Goal: Communication & Community: Ask a question

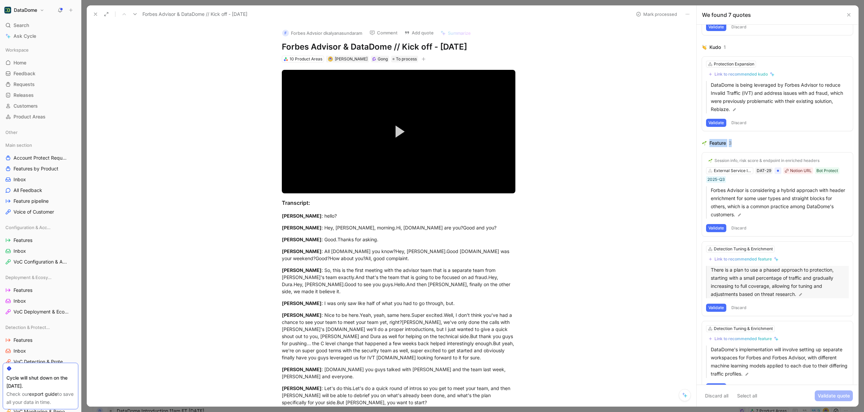
scroll to position [237, 0]
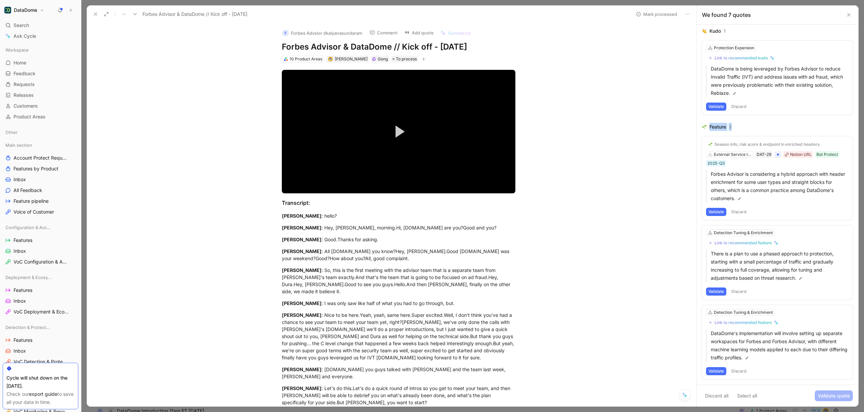
click at [852, 16] on icon at bounding box center [849, 14] width 5 height 5
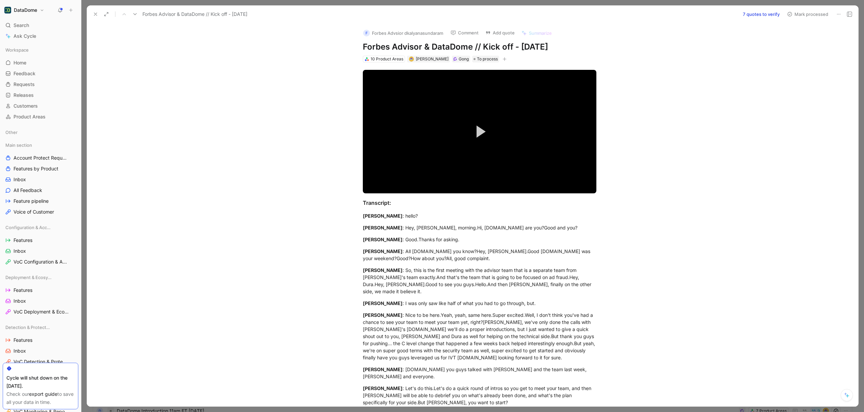
click at [94, 13] on icon at bounding box center [95, 13] width 5 height 5
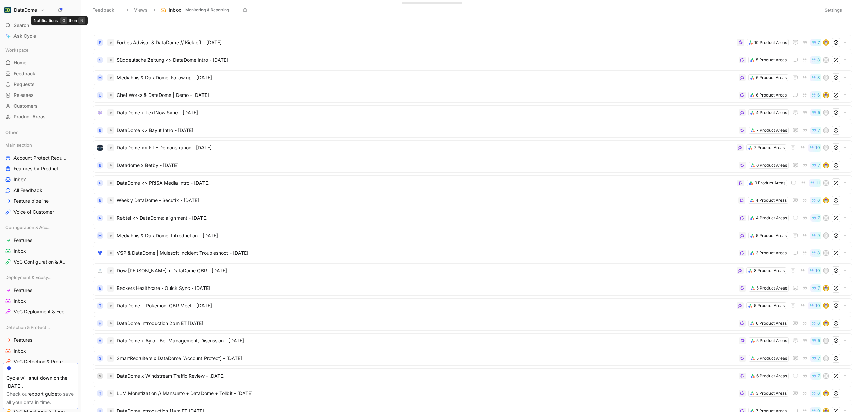
click at [60, 10] on icon at bounding box center [59, 9] width 5 height 5
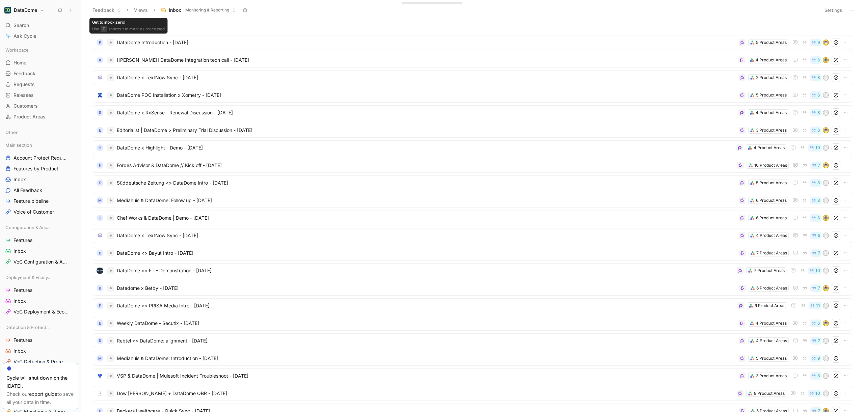
click at [120, 11] on use at bounding box center [119, 9] width 2 height 3
click at [118, 27] on div "Feedback" at bounding box center [135, 24] width 68 height 8
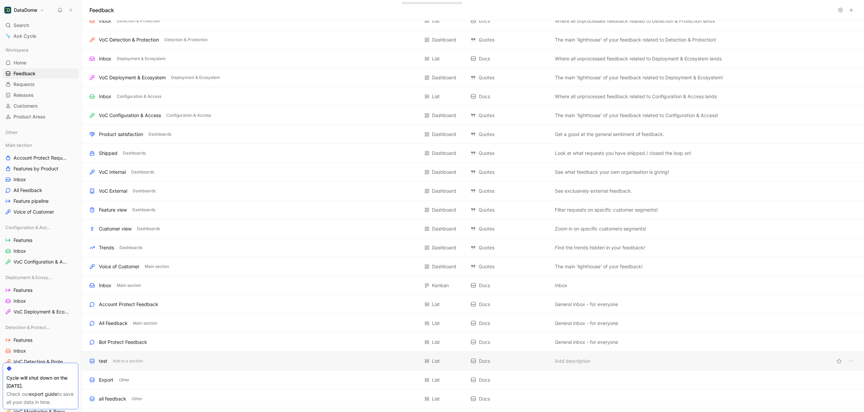
scroll to position [80, 0]
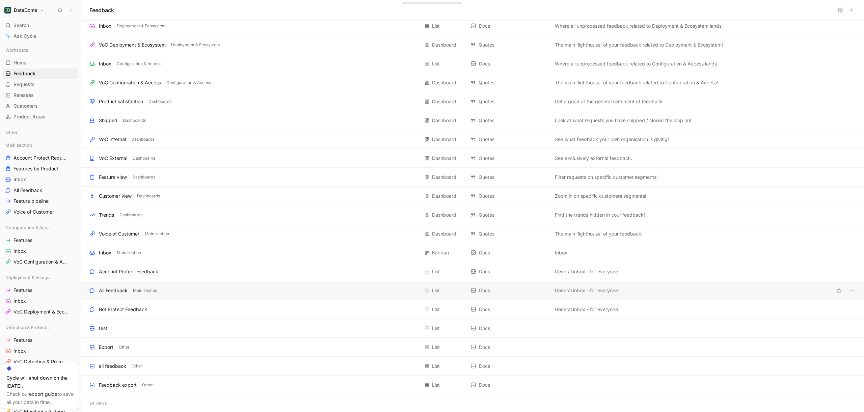
click at [127, 295] on div "All Feedback Main section List Docs General inbox - for everyone" at bounding box center [472, 290] width 783 height 19
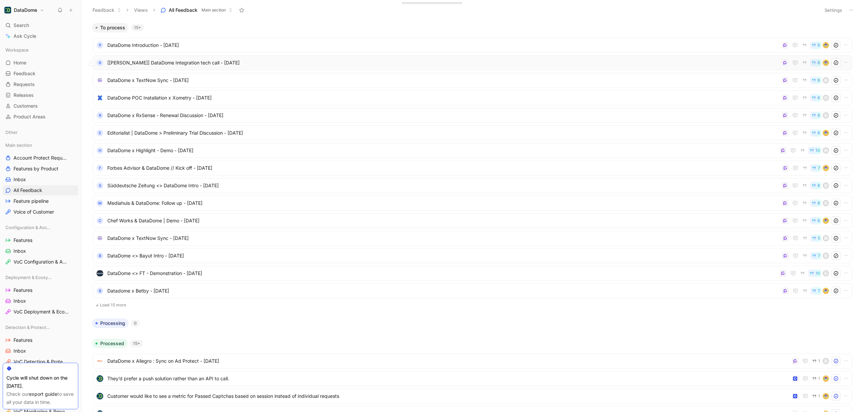
click at [265, 62] on span "[[PERSON_NAME]] DataDome Integration tech call - [DATE]" at bounding box center [443, 63] width 672 height 8
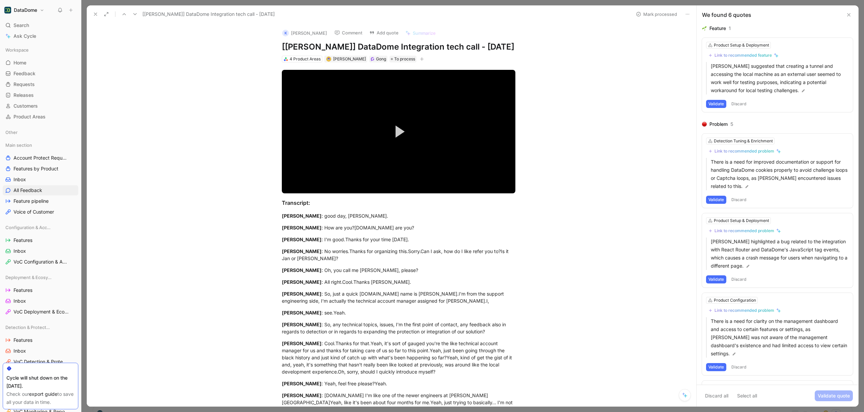
click at [849, 17] on icon at bounding box center [849, 14] width 5 height 5
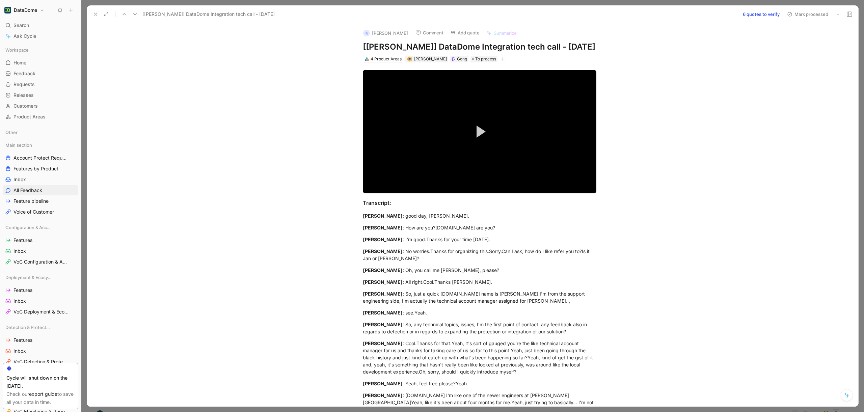
click at [98, 17] on button at bounding box center [95, 13] width 9 height 9
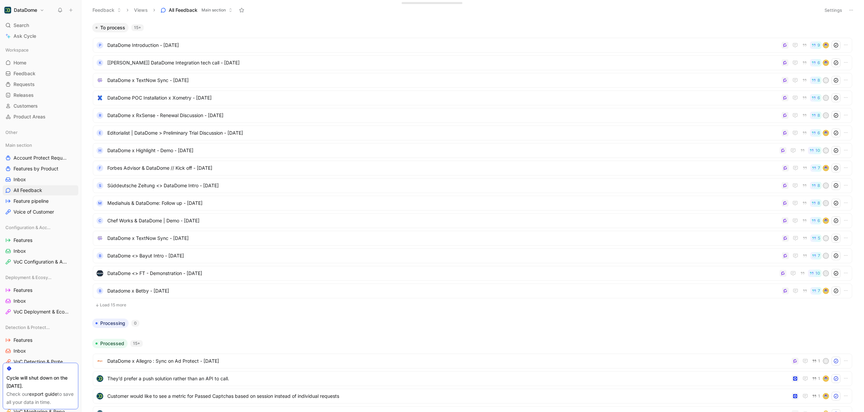
click at [105, 302] on button "Load 15 more" at bounding box center [473, 305] width 760 height 8
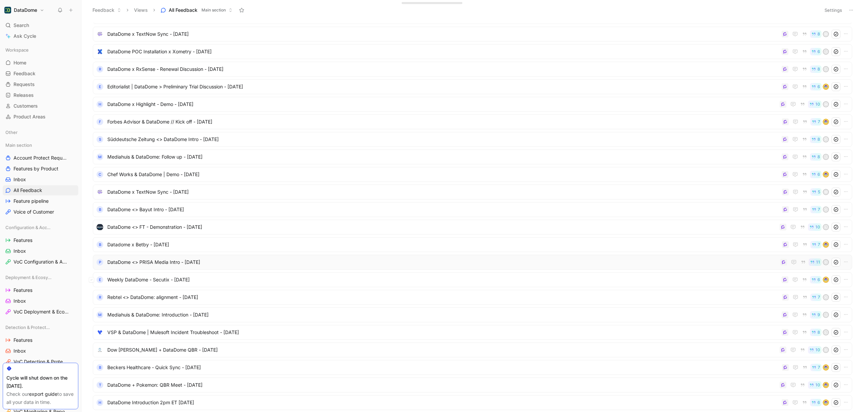
scroll to position [53, 0]
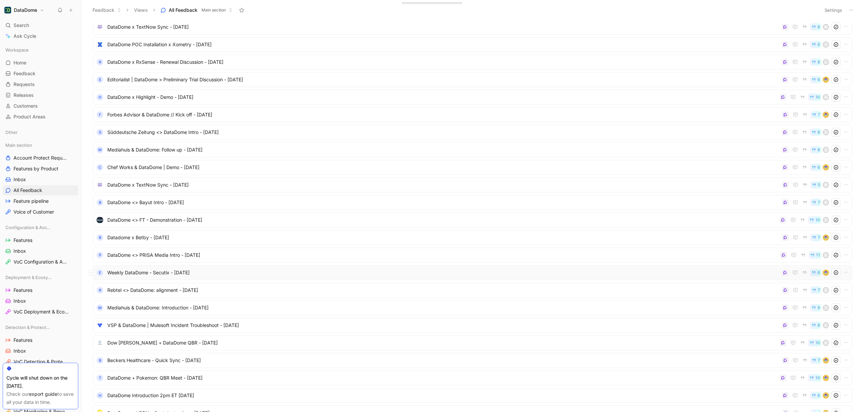
click at [220, 276] on span "Weekly DataDome - Secutix - [DATE]" at bounding box center [443, 273] width 672 height 8
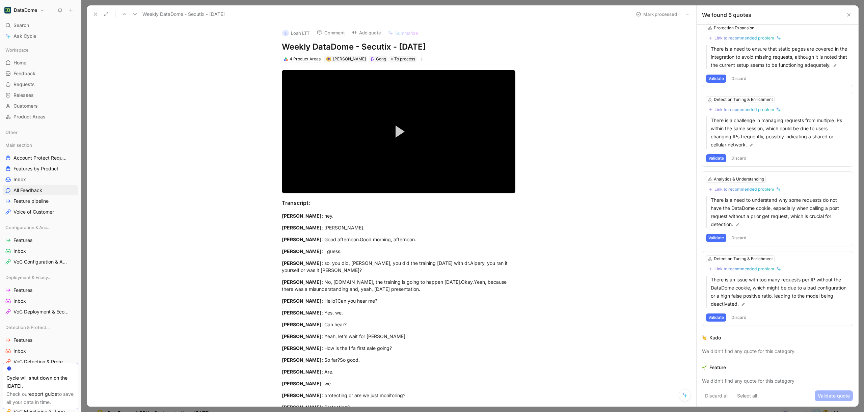
scroll to position [191, 0]
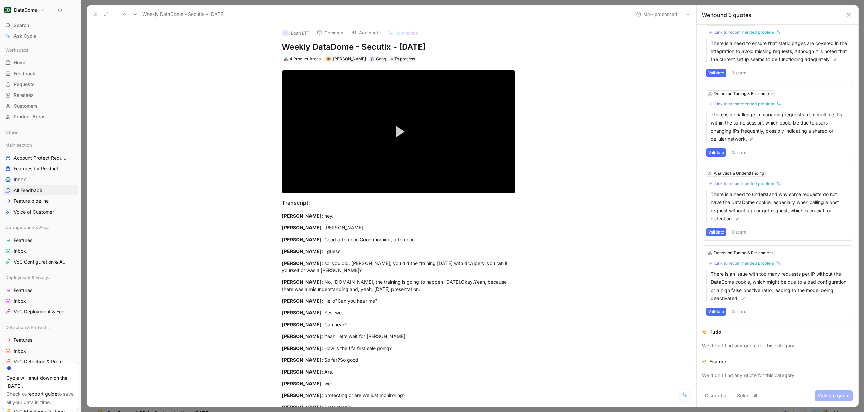
click at [96, 13] on icon at bounding box center [95, 13] width 5 height 5
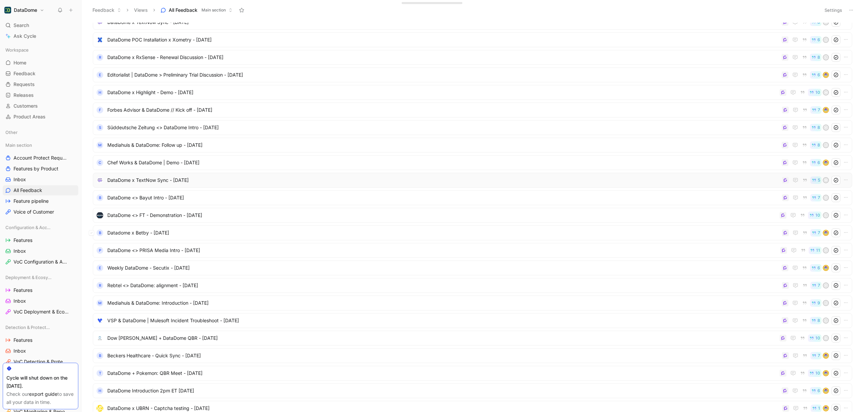
scroll to position [122, 0]
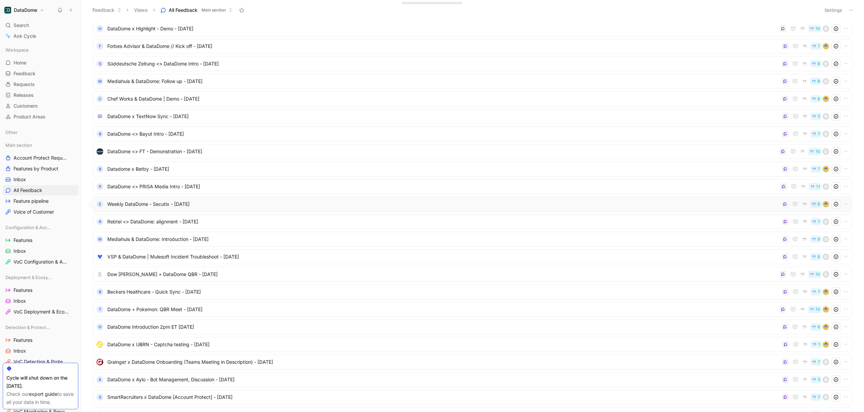
click at [192, 207] on span "Weekly DataDome - Secutix - [DATE]" at bounding box center [443, 204] width 672 height 8
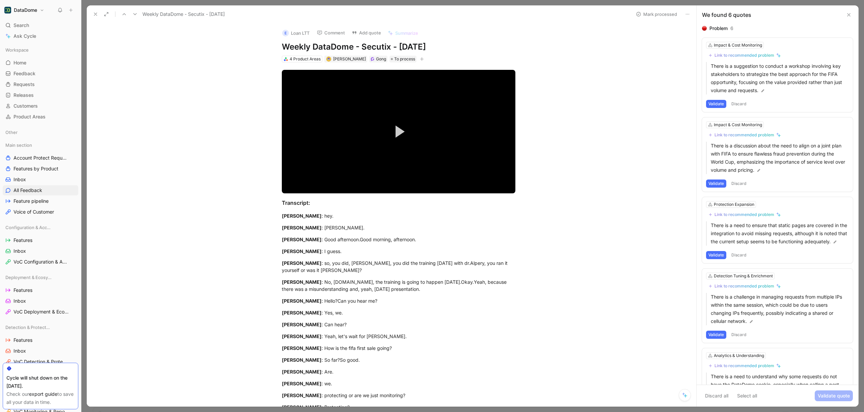
click at [94, 13] on icon at bounding box center [95, 13] width 5 height 5
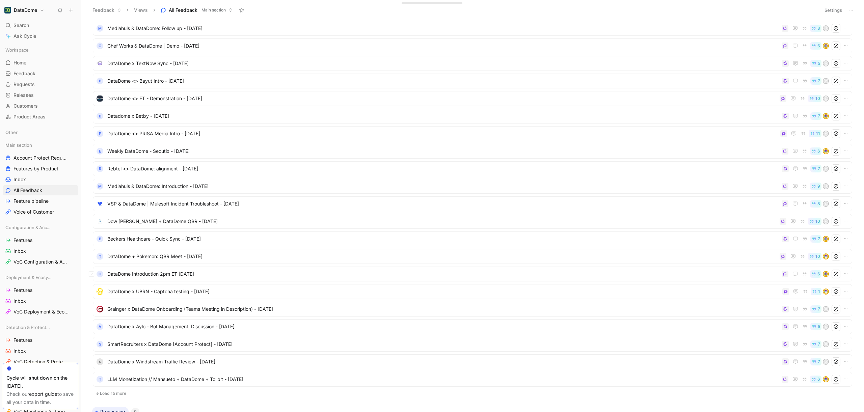
scroll to position [181, 0]
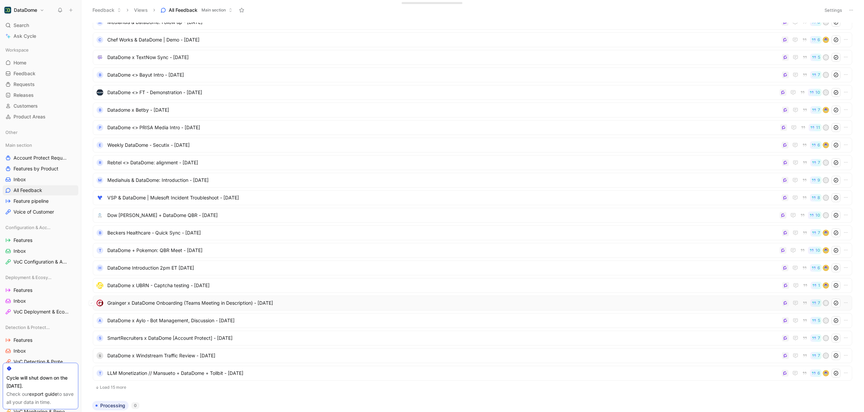
click at [192, 300] on span "Grainger x DataDome Onboarding (Teams Meeting in Description) - [DATE]" at bounding box center [443, 303] width 672 height 8
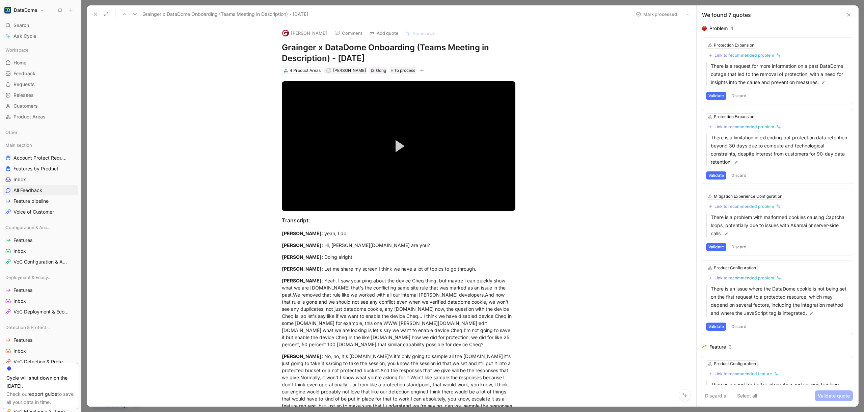
click at [852, 17] on icon at bounding box center [849, 14] width 5 height 5
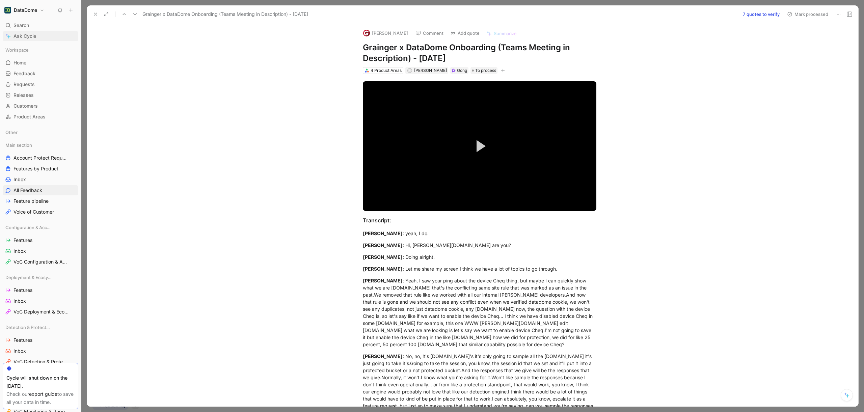
click at [24, 37] on span "Ask Cycle" at bounding box center [25, 36] width 23 height 8
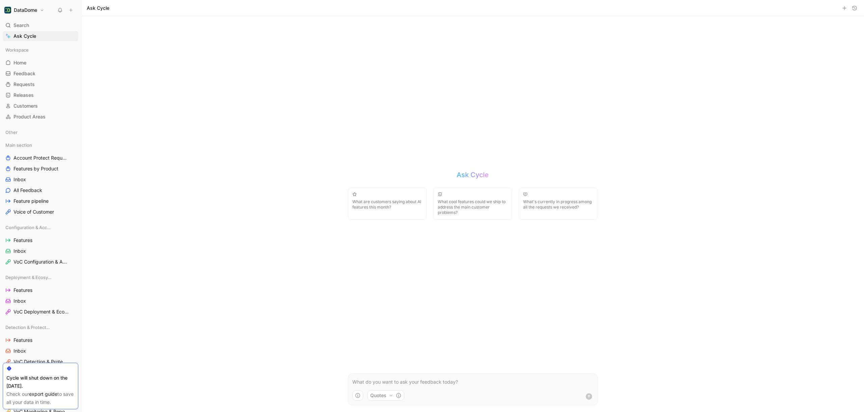
click at [426, 379] on p at bounding box center [473, 382] width 241 height 8
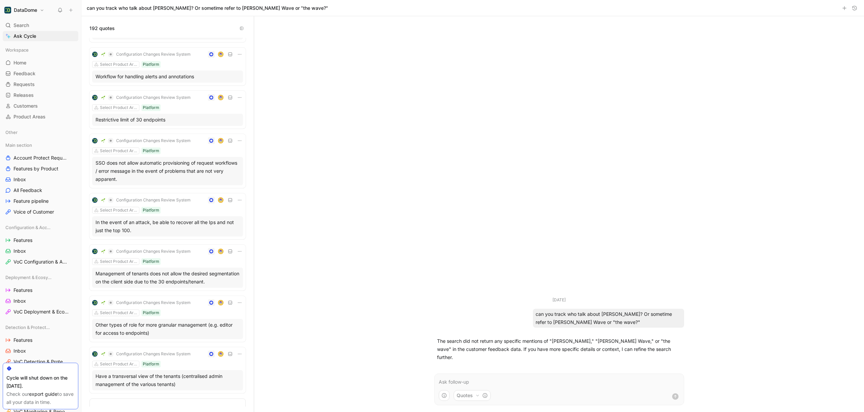
scroll to position [2078, 0]
click at [477, 395] on icon "button" at bounding box center [478, 396] width 4 height 4
click at [475, 356] on div "Quotes" at bounding box center [472, 355] width 24 height 8
click at [479, 330] on html "DataDome Search ⌘ K Ask Cycle Workspace Home G then H Feedback G then F Request…" at bounding box center [432, 206] width 864 height 412
click at [442, 396] on use "button" at bounding box center [444, 395] width 5 height 5
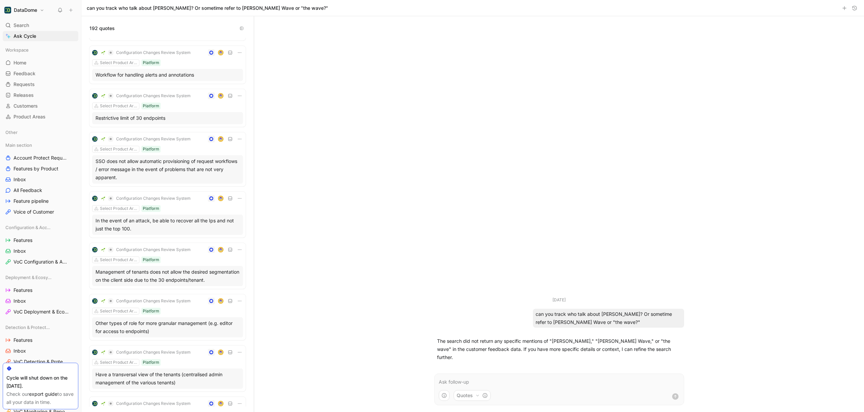
click at [590, 390] on html "DataDome Search ⌘ K Ask Cycle Workspace Home G then H Feedback G then F Request…" at bounding box center [432, 206] width 864 height 412
click at [574, 382] on p at bounding box center [559, 382] width 241 height 8
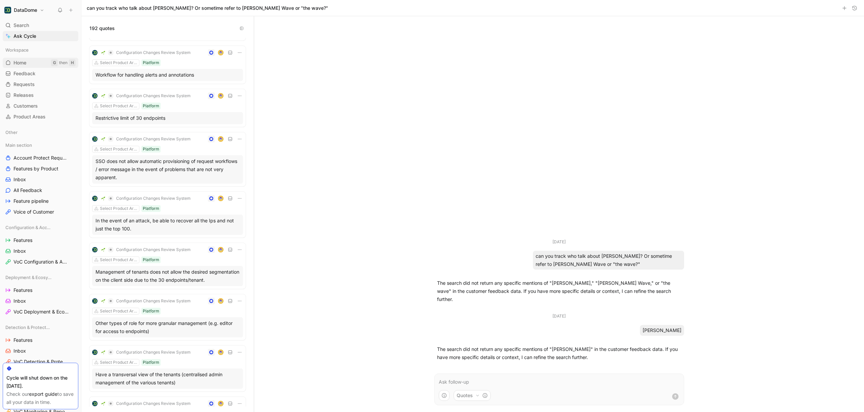
click at [26, 59] on link "Home G then H" at bounding box center [41, 63] width 76 height 10
